Goal: Find specific page/section: Find specific page/section

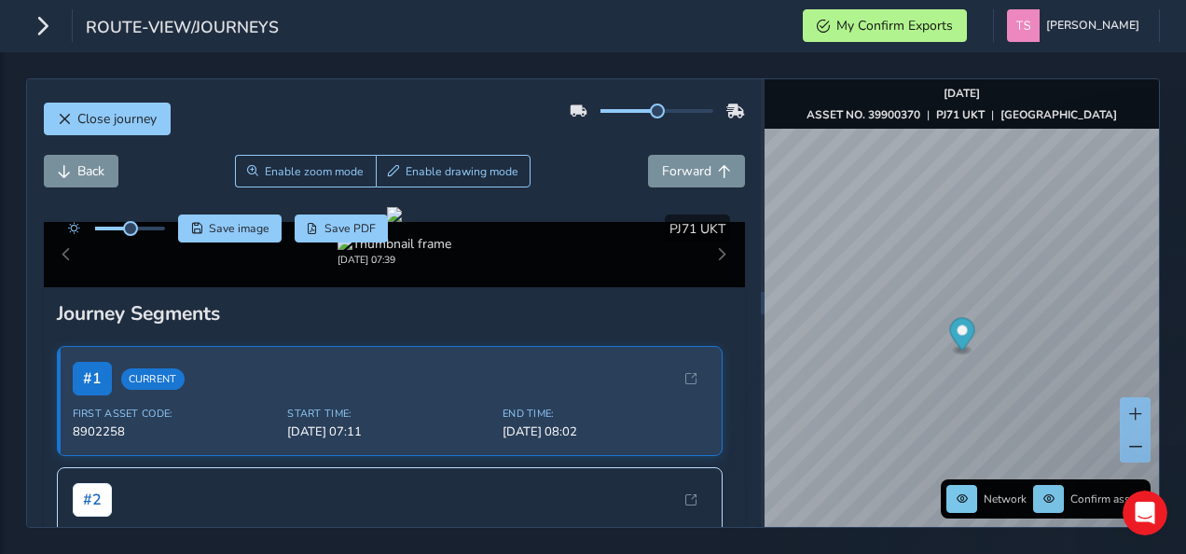
scroll to position [74, 0]
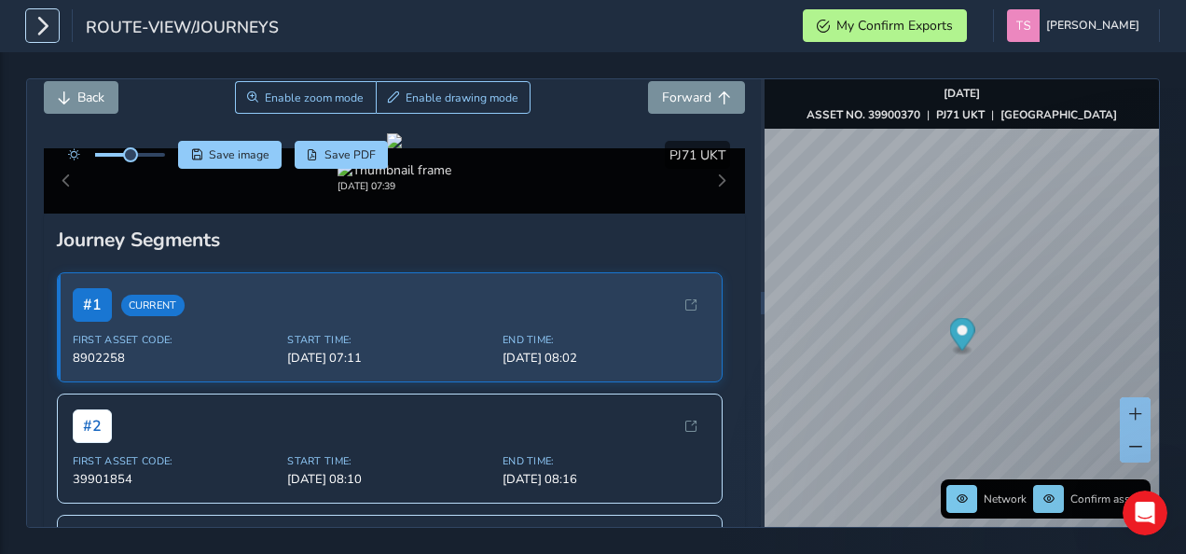
click at [48, 28] on icon "button" at bounding box center [43, 25] width 20 height 33
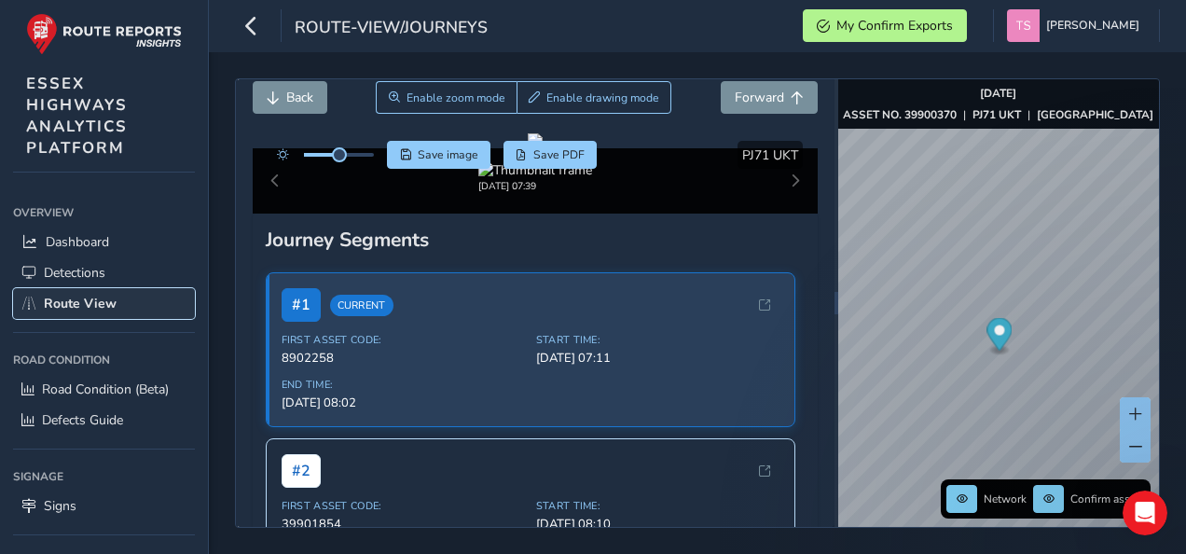
click at [109, 298] on span "Route View" at bounding box center [80, 304] width 73 height 18
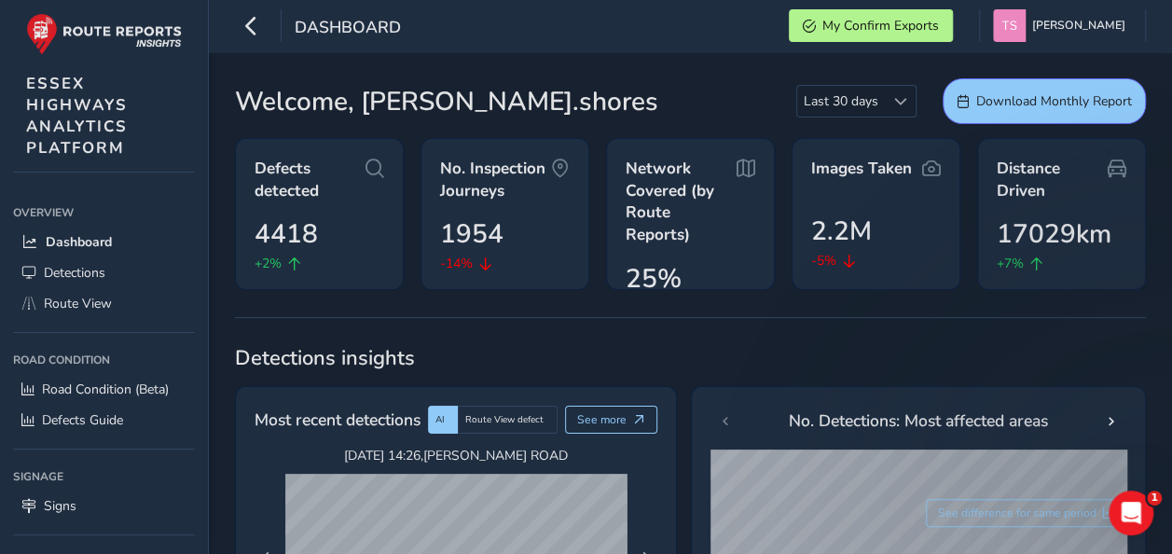
click at [576, 466] on div "[DATE] 14:26 , [PERSON_NAME] ROAD" at bounding box center [455, 460] width 341 height 27
drag, startPoint x: 0, startPoint y: 0, endPoint x: 506, endPoint y: 331, distance: 604.3
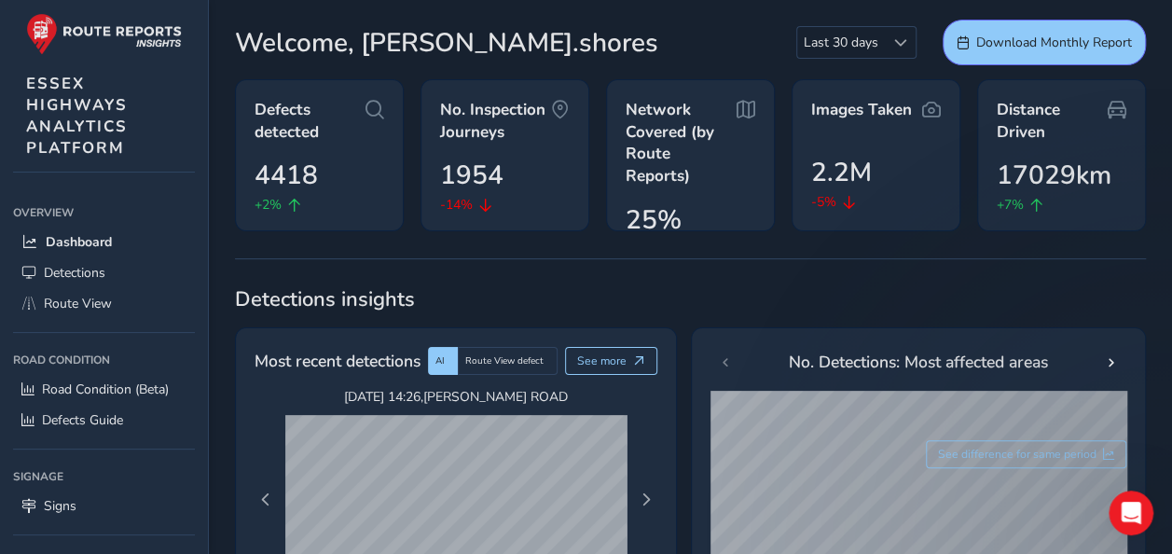
scroll to position [60, 0]
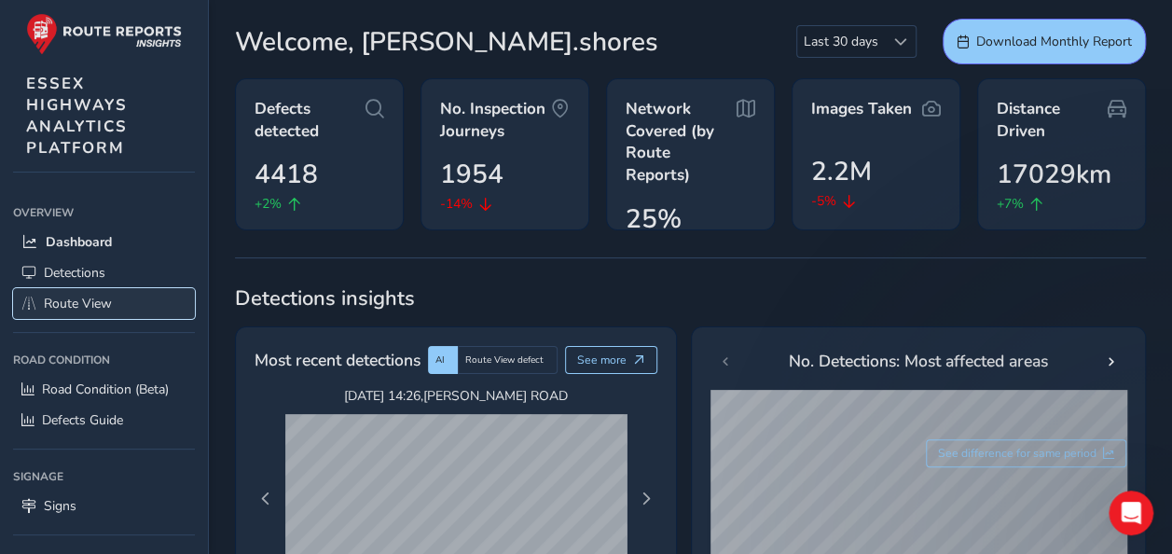
click at [108, 295] on span "Route View" at bounding box center [78, 304] width 68 height 18
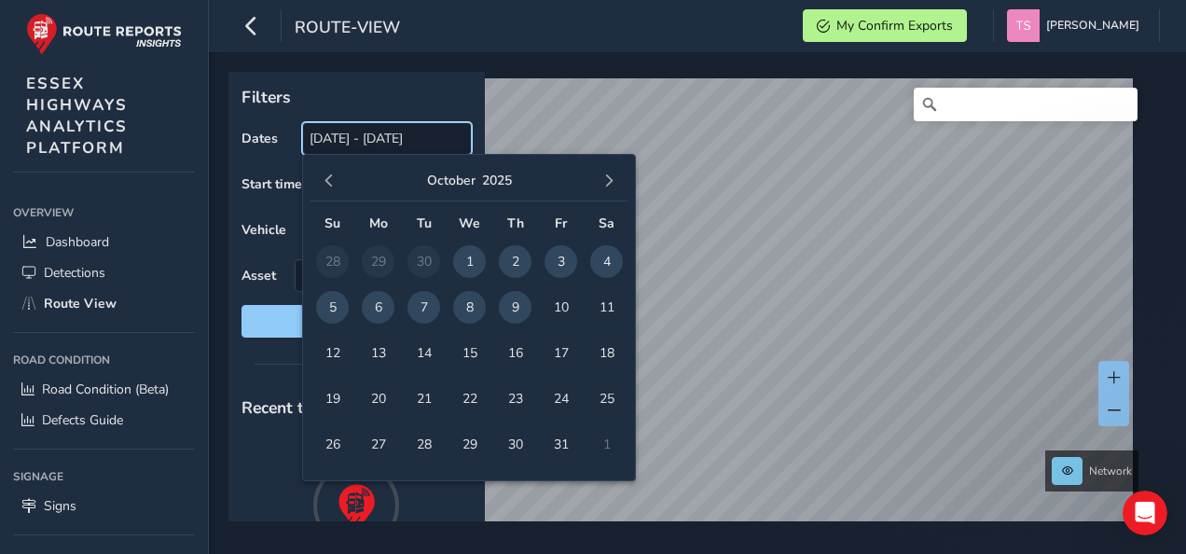
click at [412, 132] on input "[DATE] - [DATE]" at bounding box center [387, 138] width 170 height 33
click at [479, 309] on span "8" at bounding box center [469, 307] width 33 height 33
type input "[DATE]"
